Goal: Find specific page/section: Find specific page/section

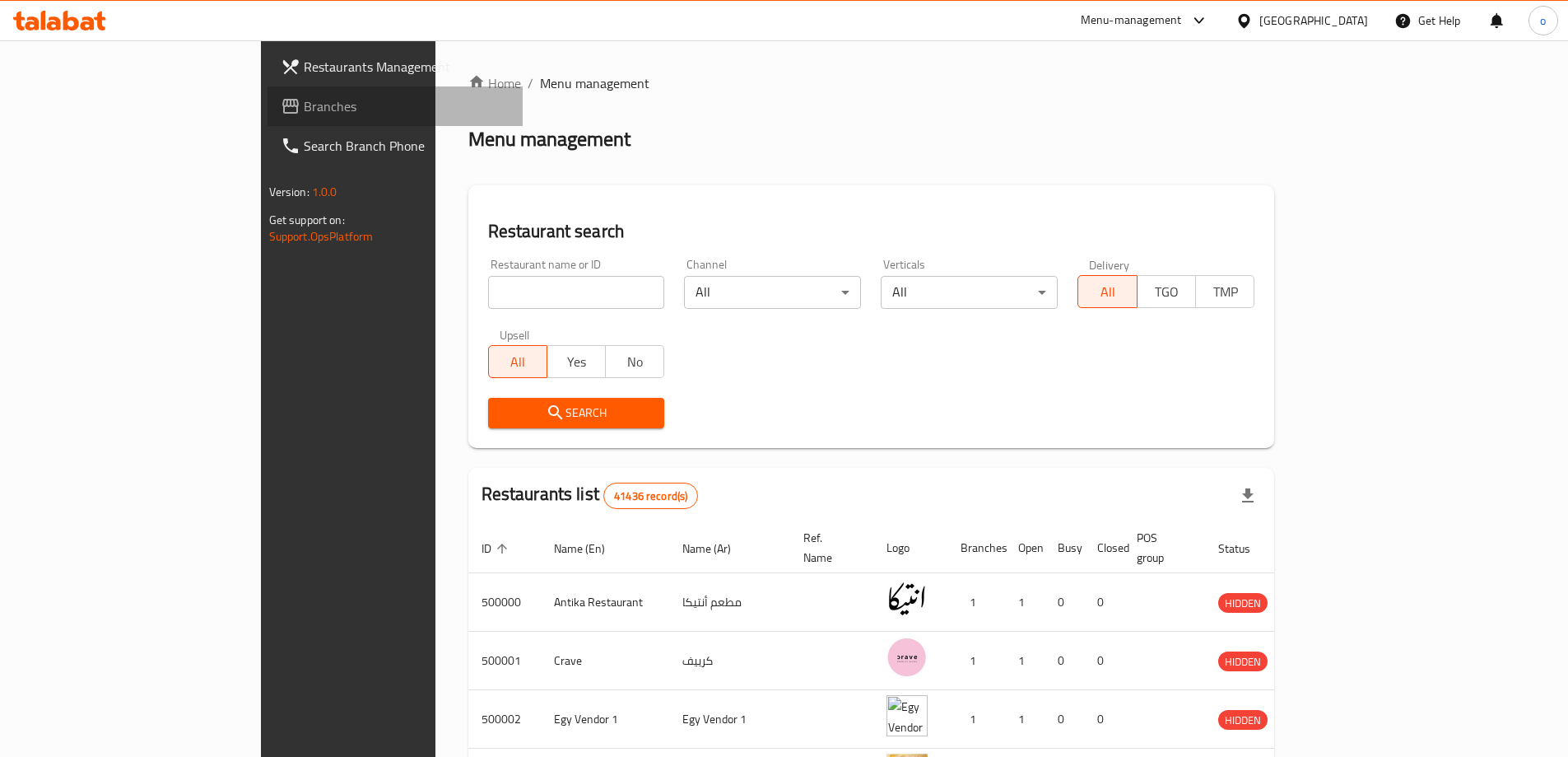
click at [304, 108] on span "Branches" at bounding box center [407, 106] width 206 height 20
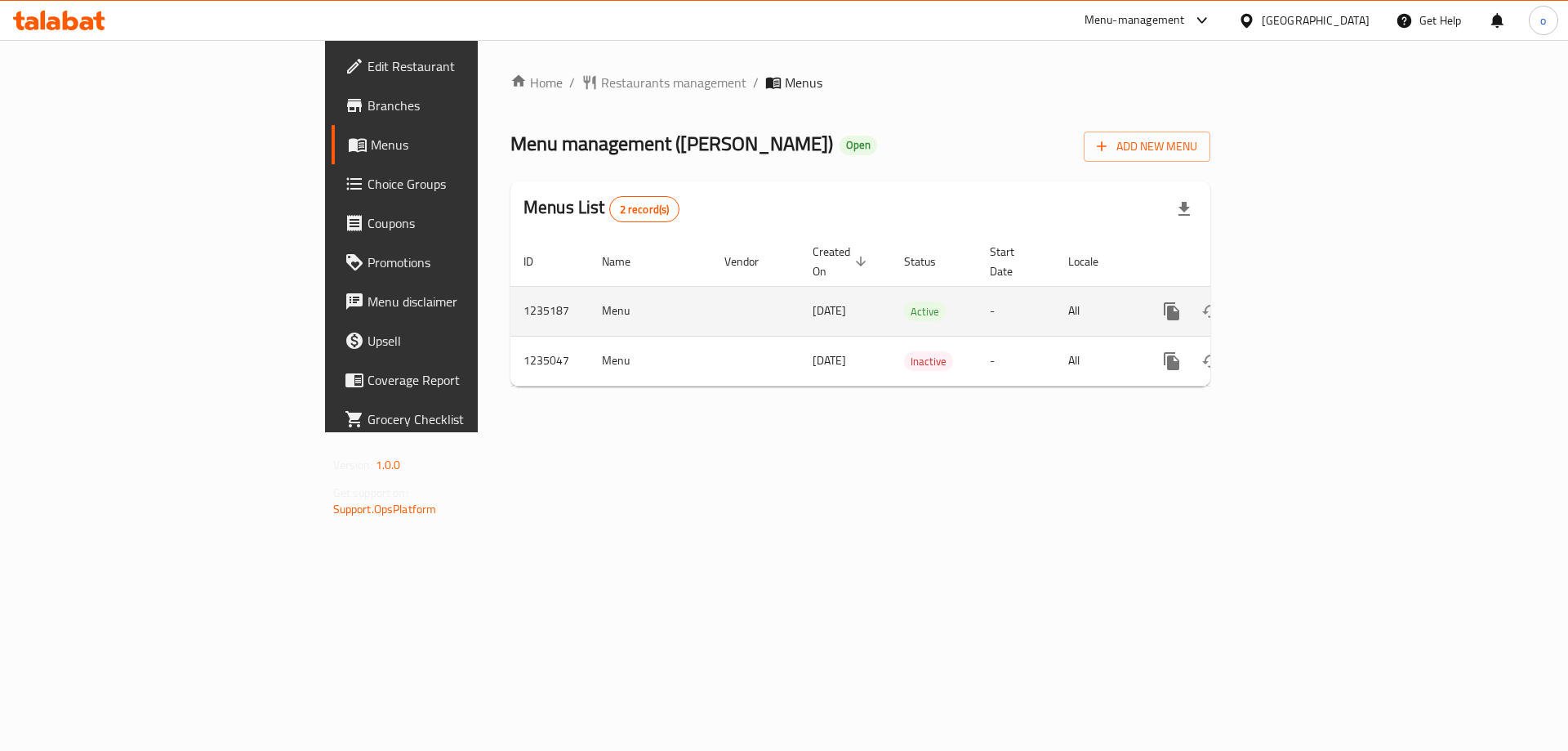
click at [1309, 292] on link "enhanced table" at bounding box center [1290, 311] width 39 height 39
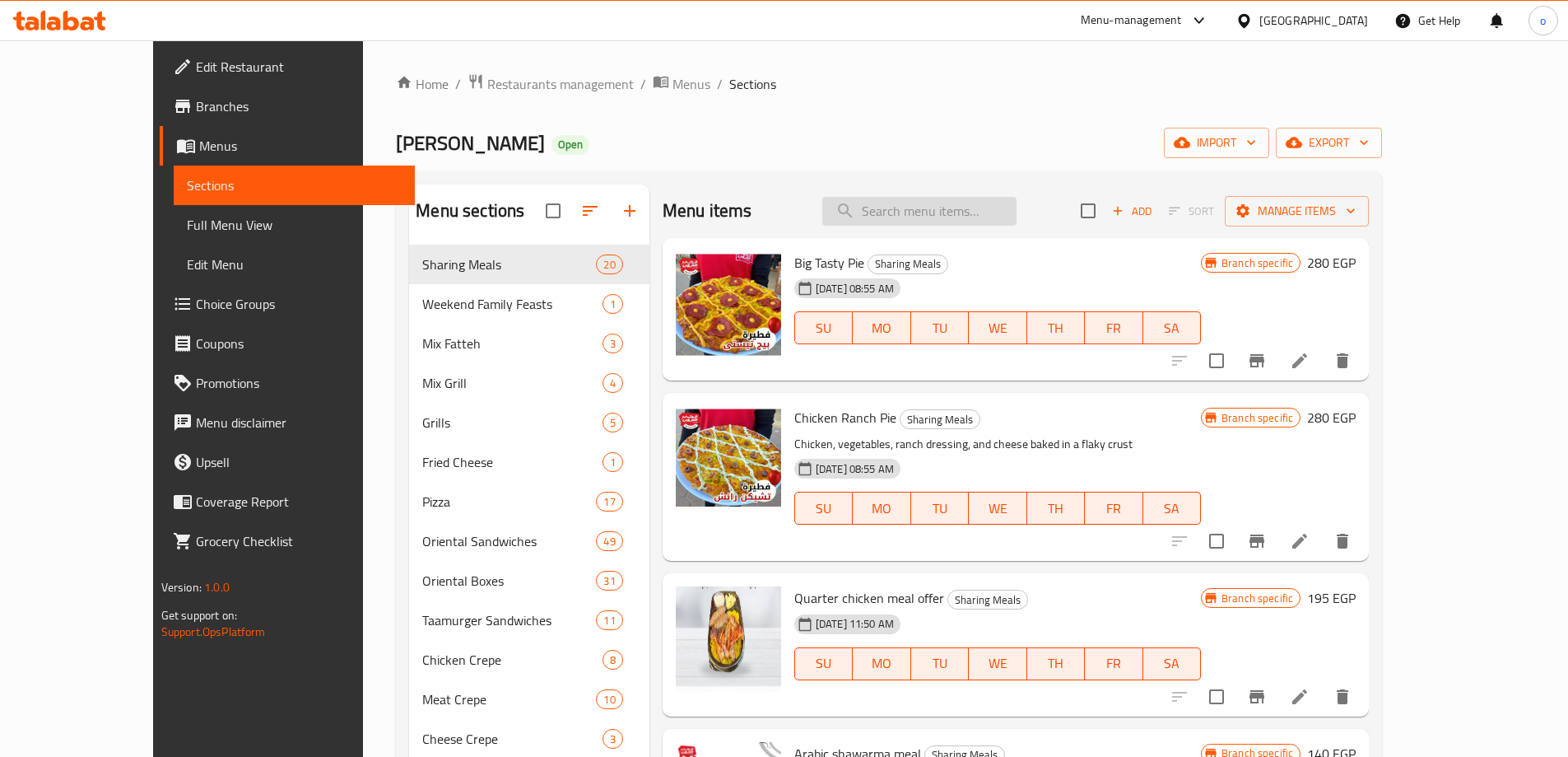
click at [936, 209] on input "search" at bounding box center [920, 211] width 195 height 29
paste input "Crispy Sandwich"
type input "Crispy Sandwich"
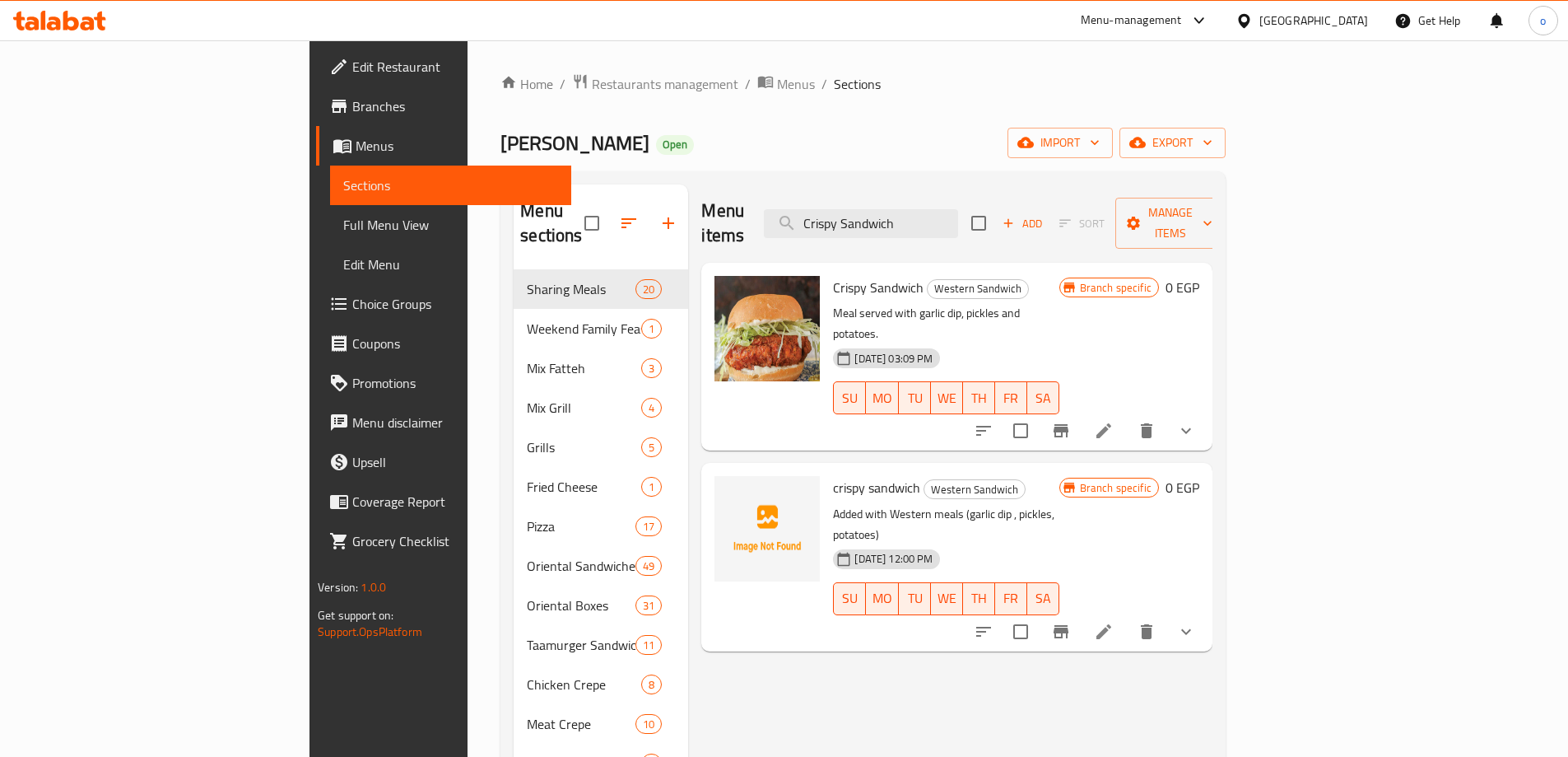
click at [1034, 470] on div "crispy sandwich Western Sandwich Added with Western meals (garlic dip , pickles…" at bounding box center [946, 557] width 239 height 175
click at [958, 223] on input "Crispy Sandwich" at bounding box center [861, 223] width 195 height 29
click at [958, 222] on input "Crispy Sandwich" at bounding box center [861, 223] width 195 height 29
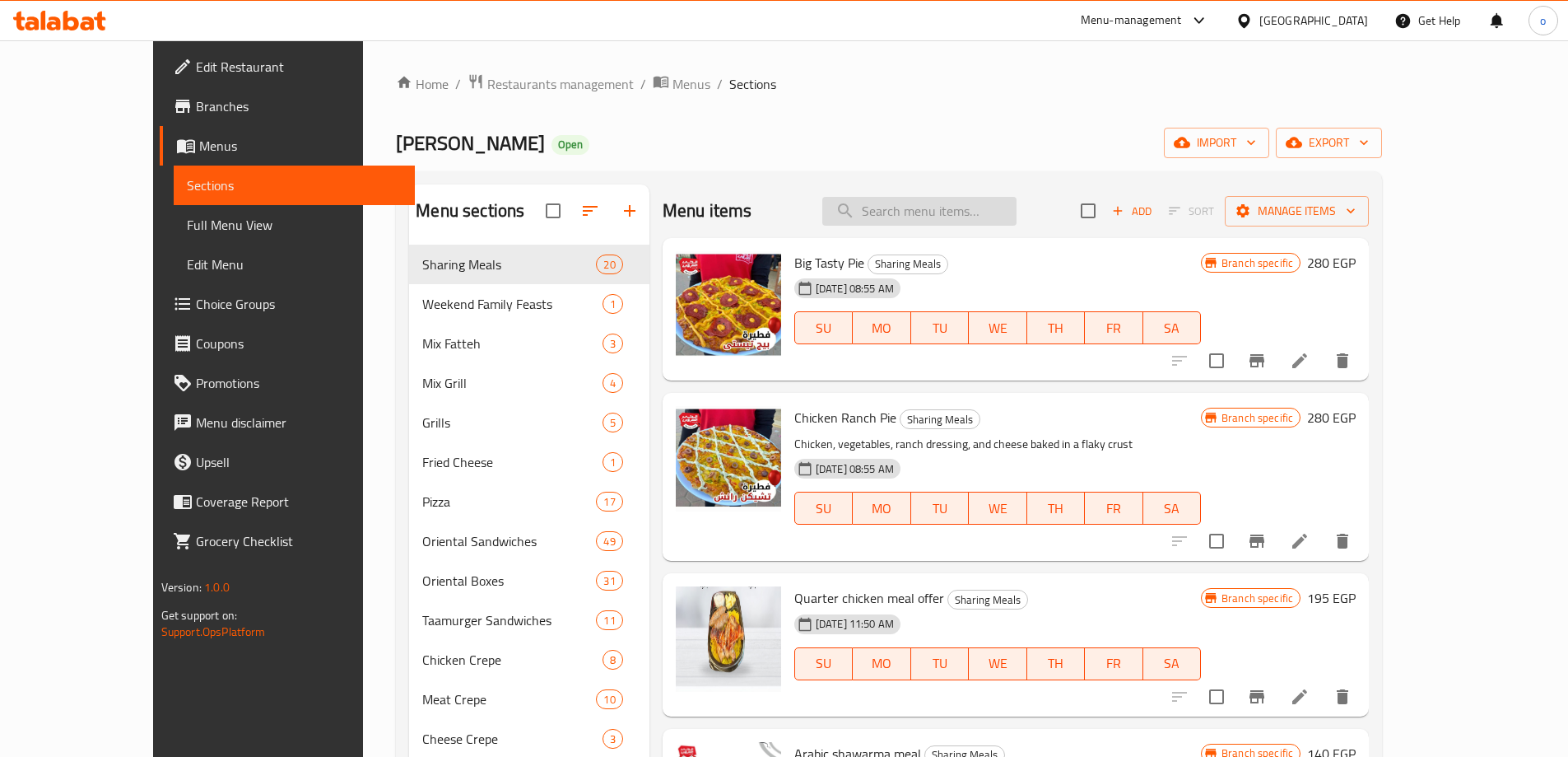
click at [996, 211] on input "search" at bounding box center [920, 211] width 195 height 29
paste input "غربي"
type input "غربي"
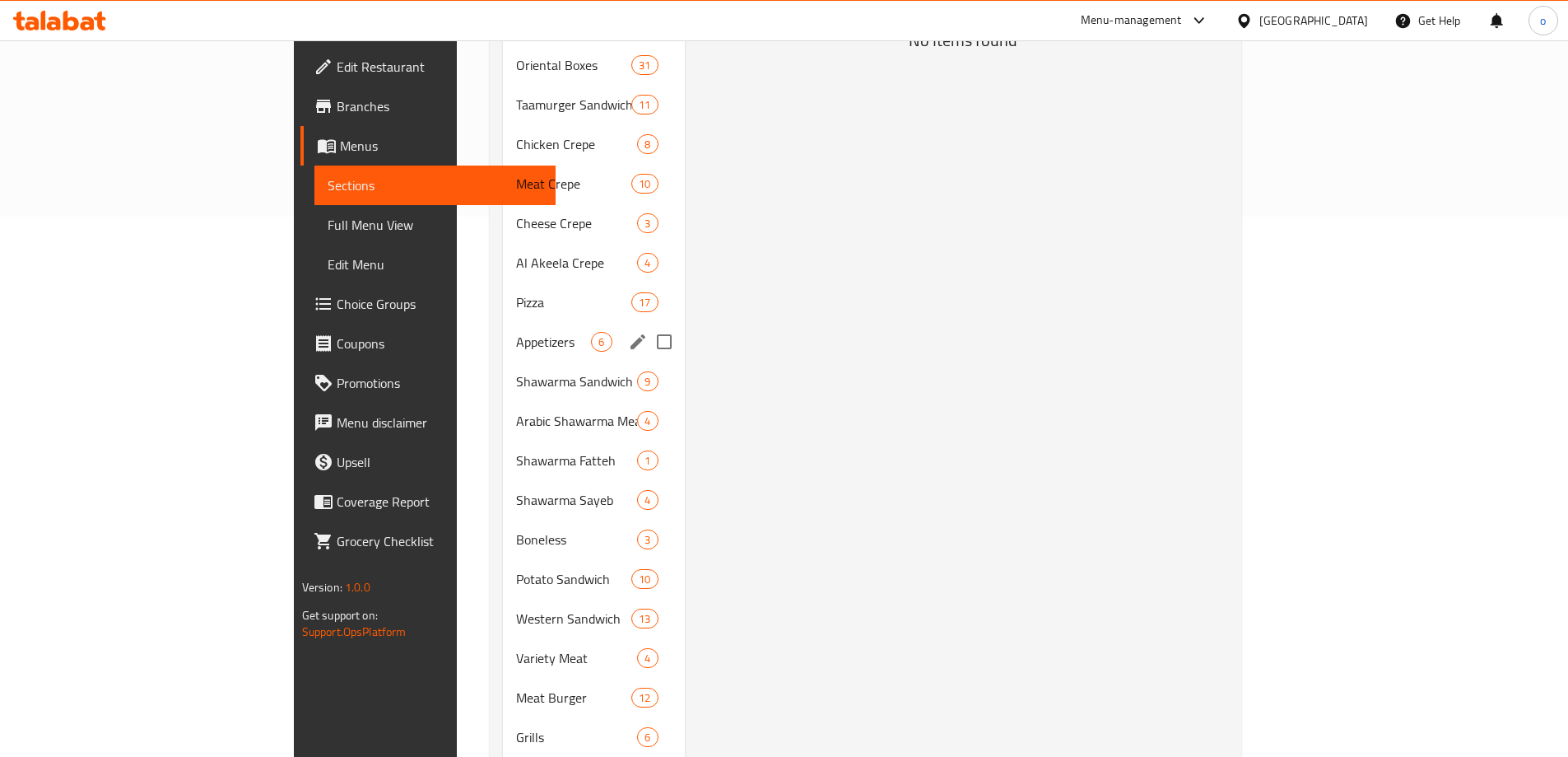
scroll to position [311, 0]
